Goal: Communication & Community: Answer question/provide support

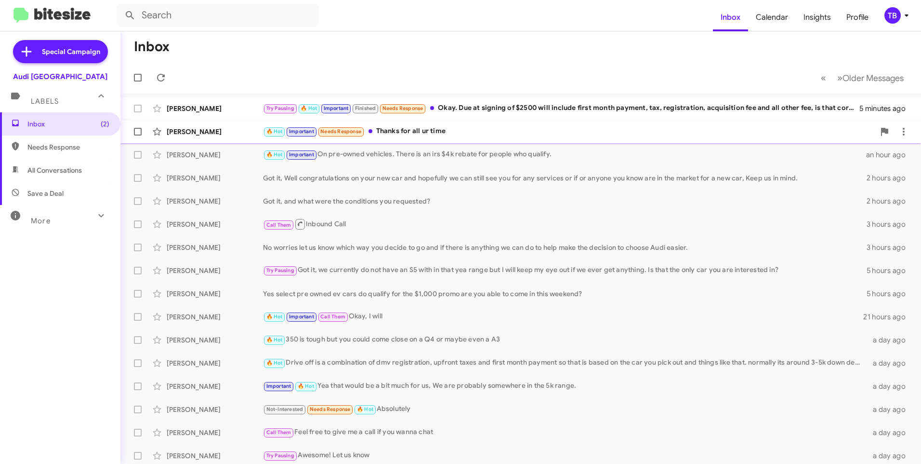
click at [487, 133] on div "🔥 Hot Important Needs Response Thanks for all ur time" at bounding box center [569, 131] width 612 height 11
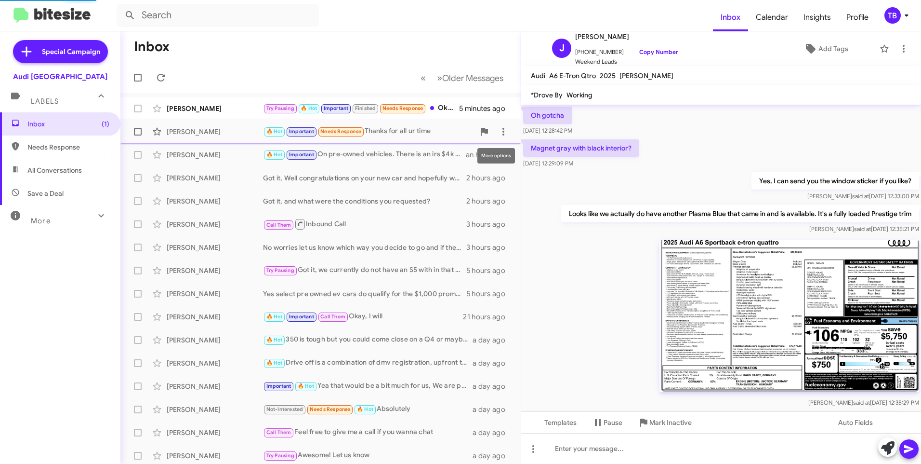
scroll to position [547, 0]
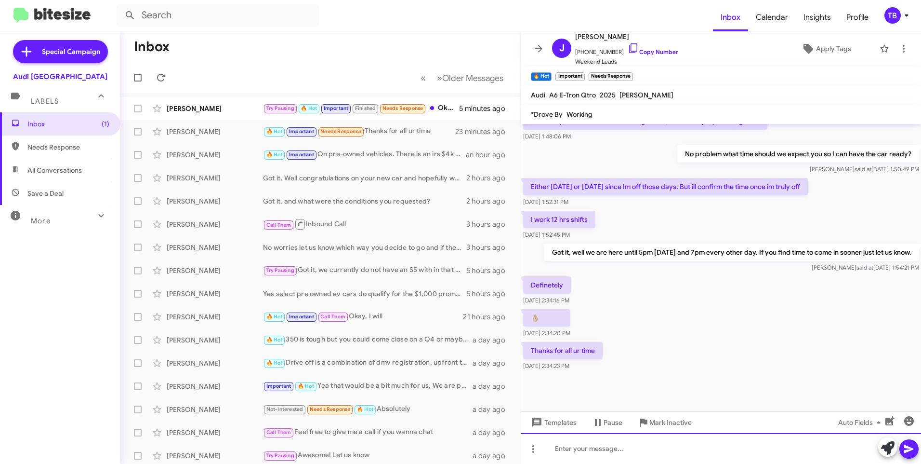
click at [625, 444] on div at bounding box center [721, 448] width 400 height 31
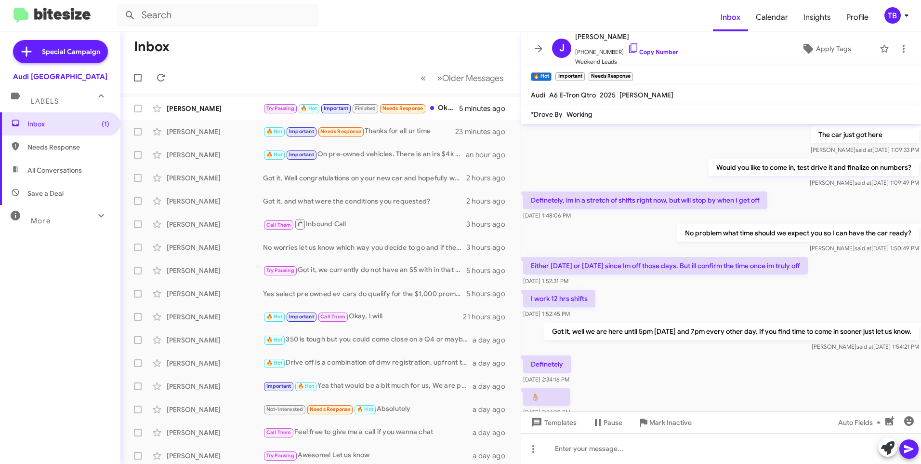
scroll to position [1344, 0]
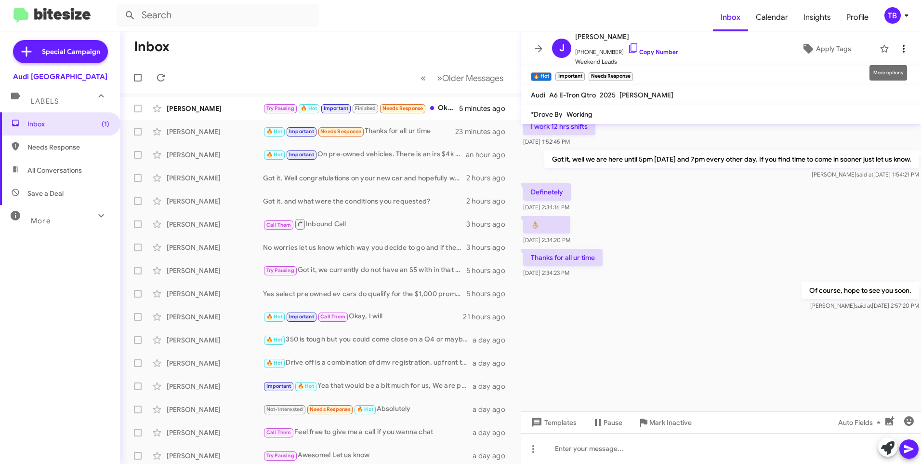
click at [902, 47] on icon at bounding box center [904, 49] width 12 height 12
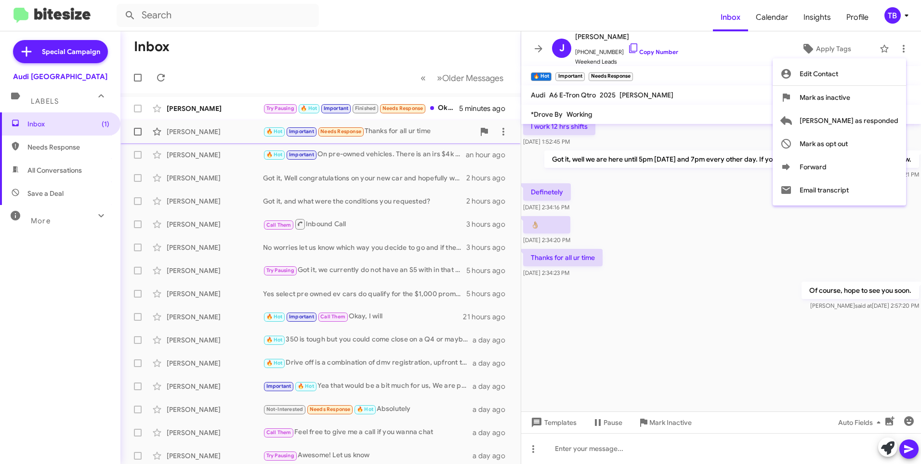
click at [856, 124] on span "Mark as responded" at bounding box center [849, 120] width 99 height 23
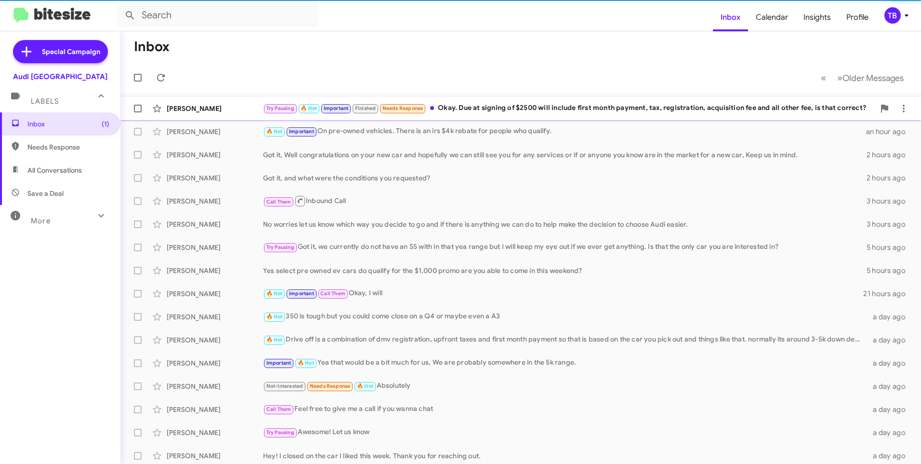
click at [478, 111] on div "Try Pausing 🔥 Hot Important Finished Needs Response Okay. Due at signing of $25…" at bounding box center [569, 108] width 612 height 11
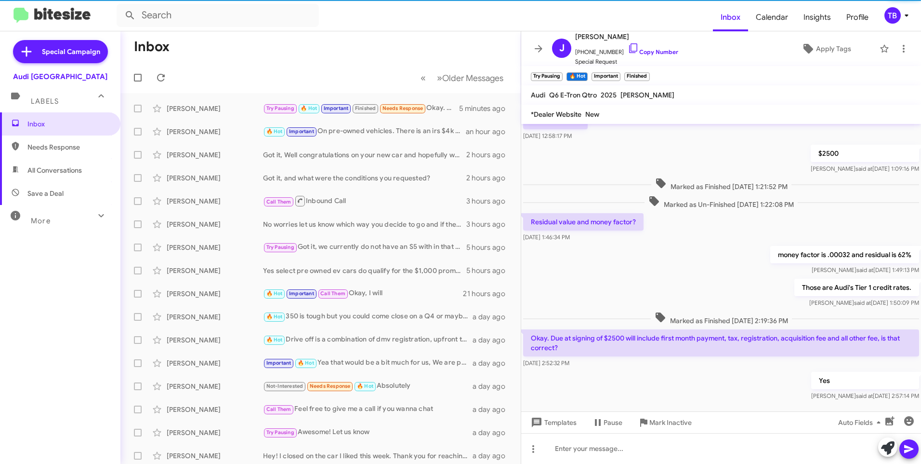
scroll to position [429, 0]
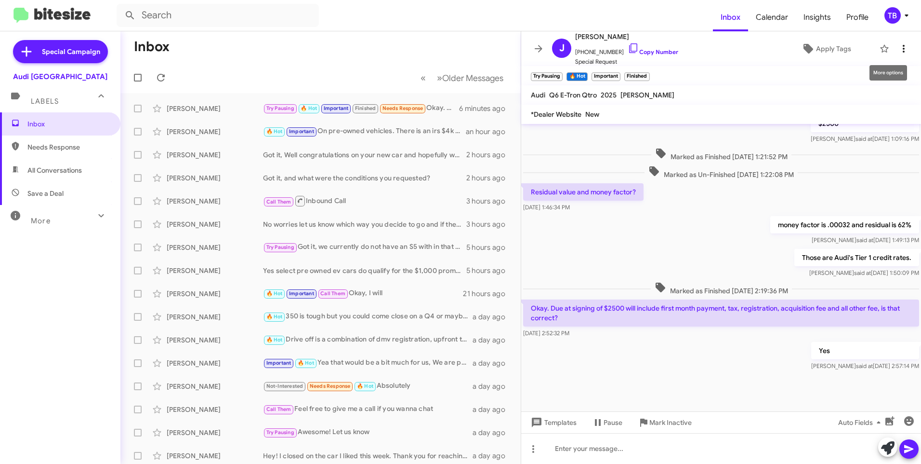
click at [900, 50] on icon at bounding box center [904, 49] width 12 height 12
click at [542, 49] on div at bounding box center [460, 232] width 921 height 464
click at [542, 49] on icon at bounding box center [539, 48] width 8 height 7
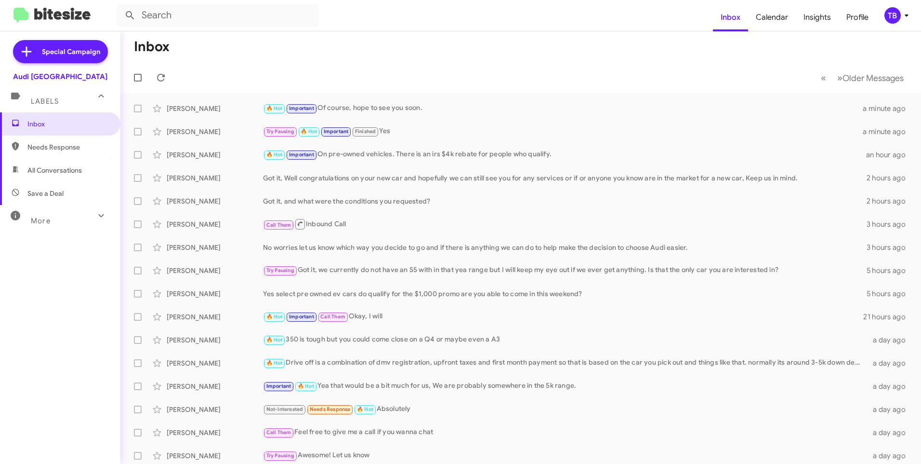
drag, startPoint x: 429, startPoint y: 75, endPoint x: 347, endPoint y: 66, distance: 82.4
click at [347, 66] on mat-toolbar-row "« Previous » Next Older Messages" at bounding box center [520, 77] width 801 height 31
